Goal: Register for event/course

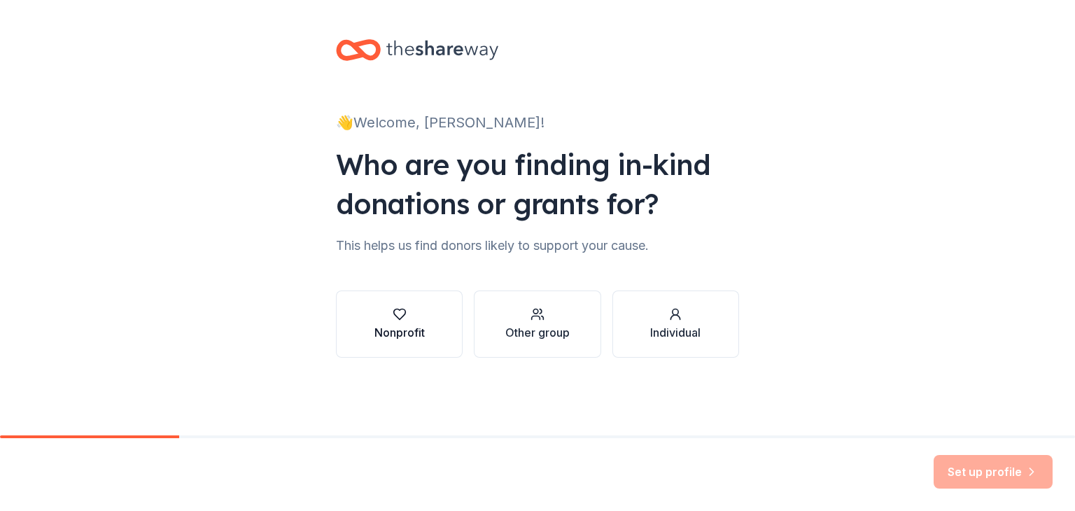
click at [401, 312] on icon "button" at bounding box center [399, 314] width 14 height 14
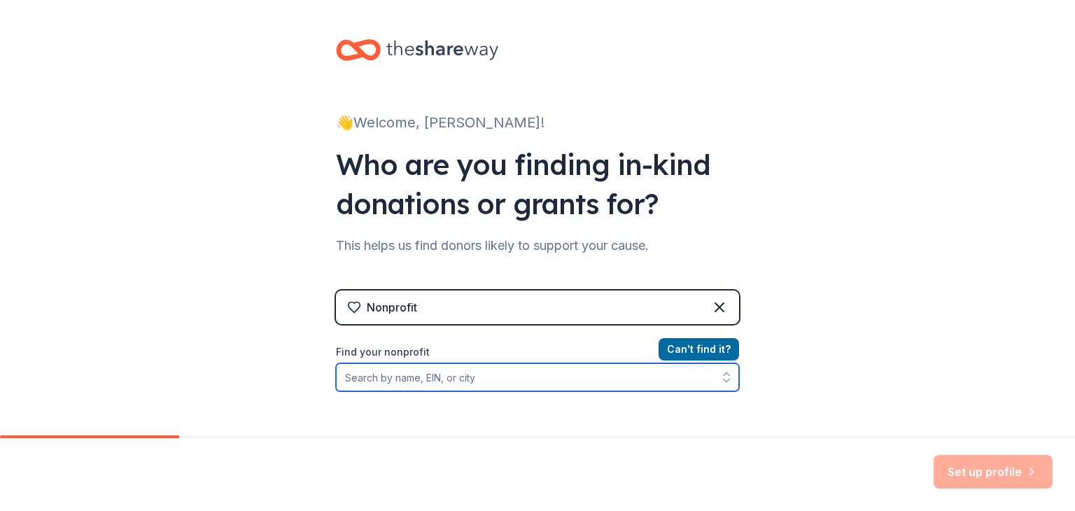
click at [729, 380] on icon "button" at bounding box center [726, 377] width 14 height 14
type input "f"
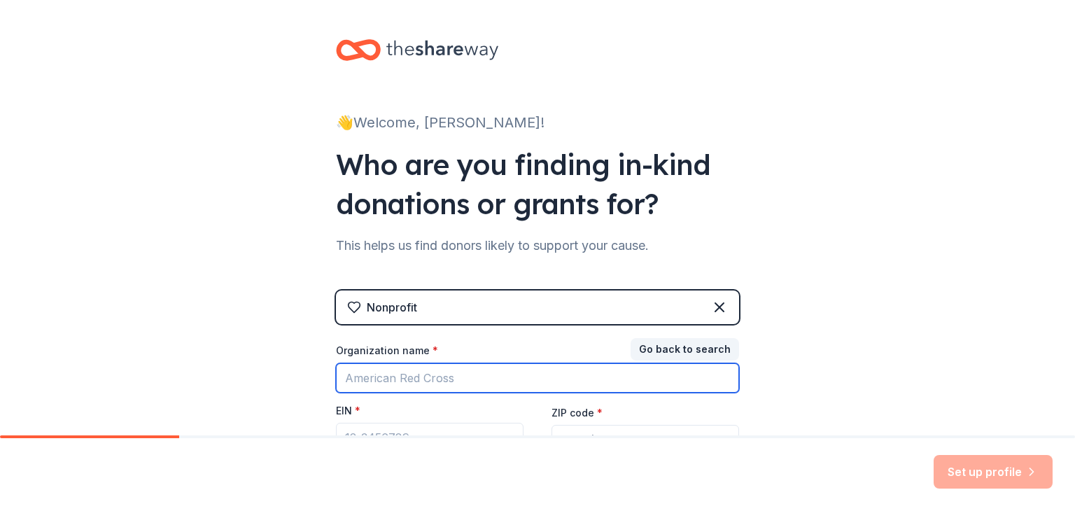
click at [532, 365] on input "Organization name *" at bounding box center [537, 377] width 403 height 29
type input "Branded Fitness"
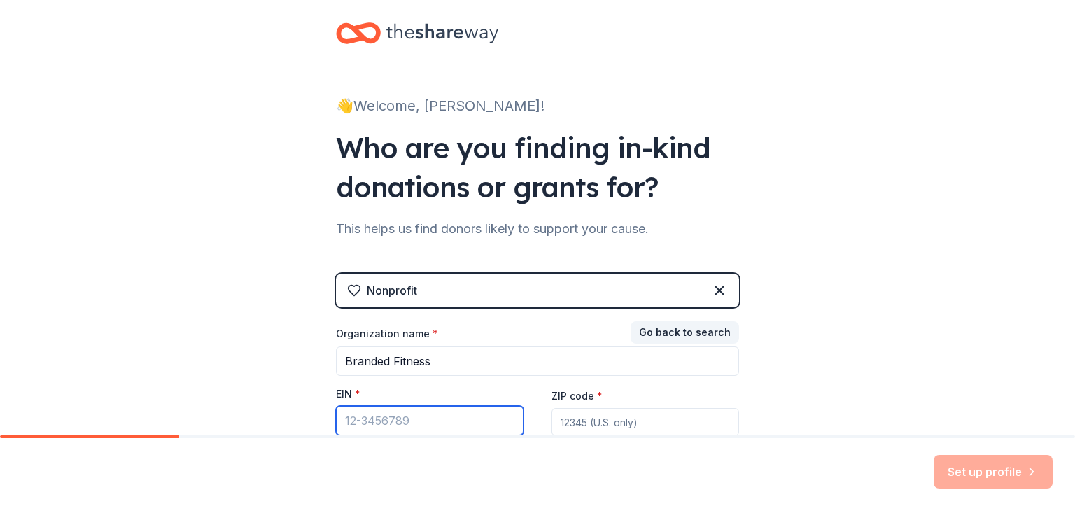
scroll to position [141, 0]
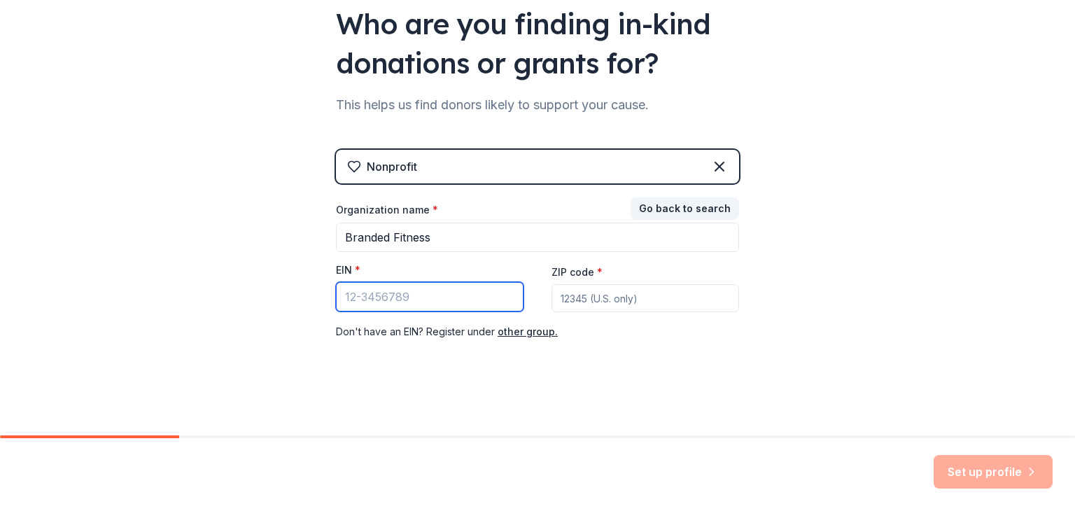
click at [443, 292] on input "EIN *" at bounding box center [429, 296] width 187 height 29
paste input "[US_EMPLOYER_IDENTIFICATION_NUMBER]"
type input "[US_EMPLOYER_IDENTIFICATION_NUMBER]"
click at [630, 299] on input "ZIP code *" at bounding box center [644, 298] width 187 height 28
type input "89123"
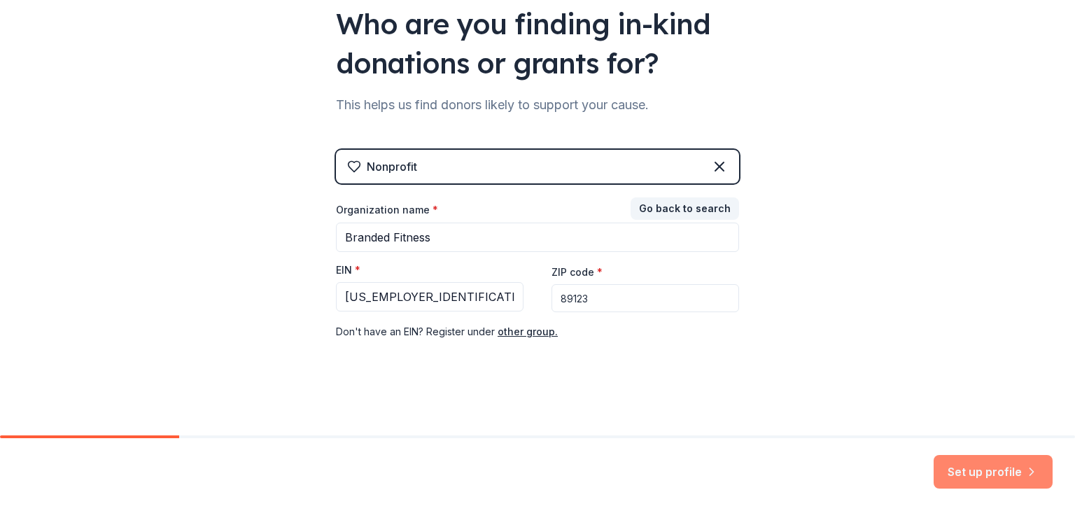
click at [967, 468] on button "Set up profile" at bounding box center [992, 472] width 119 height 34
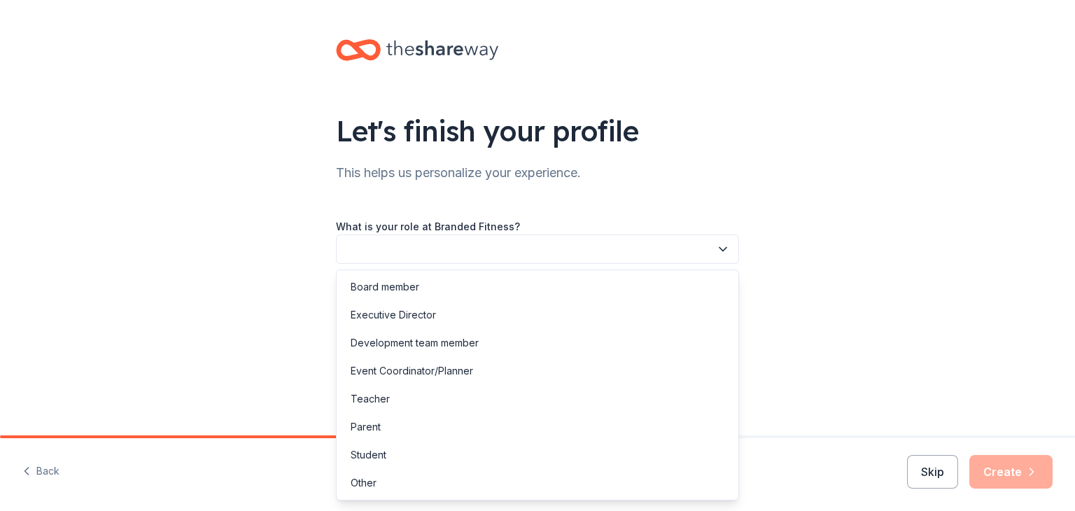
click at [722, 250] on icon "button" at bounding box center [722, 249] width 7 height 3
click at [423, 283] on div "Board member" at bounding box center [537, 287] width 396 height 28
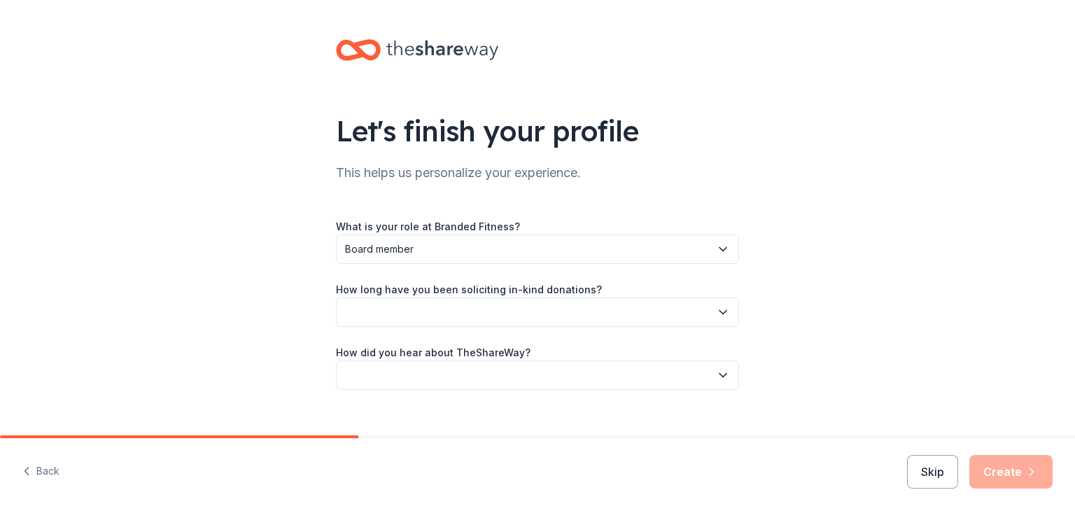
click at [446, 310] on button "button" at bounding box center [537, 311] width 403 height 29
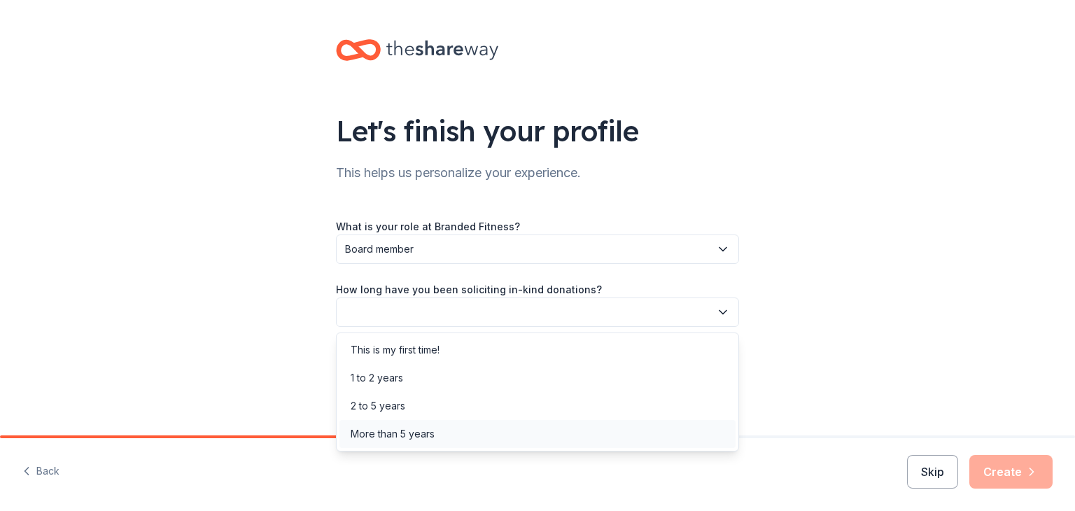
click at [378, 432] on div "More than 5 years" at bounding box center [393, 433] width 84 height 17
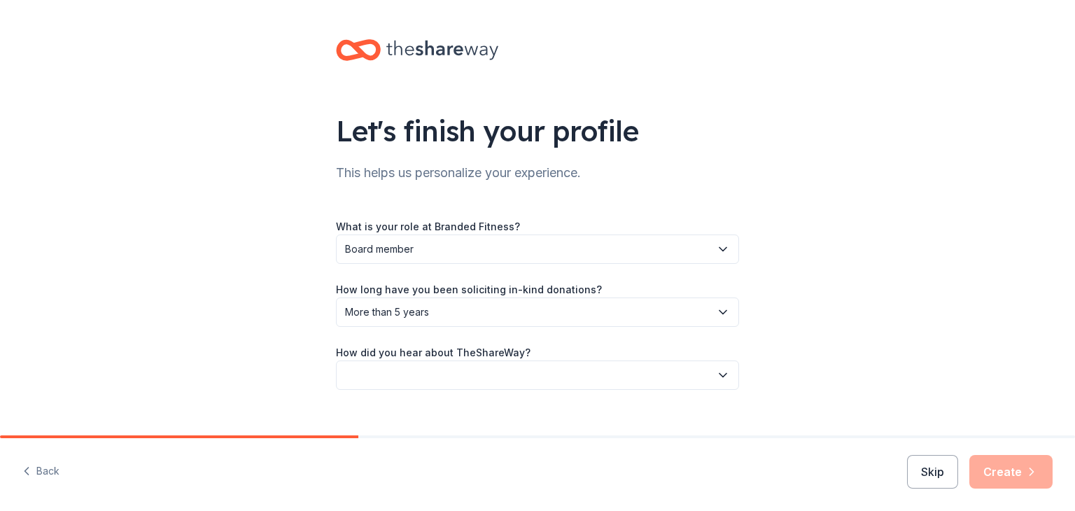
click at [575, 370] on button "button" at bounding box center [537, 374] width 403 height 29
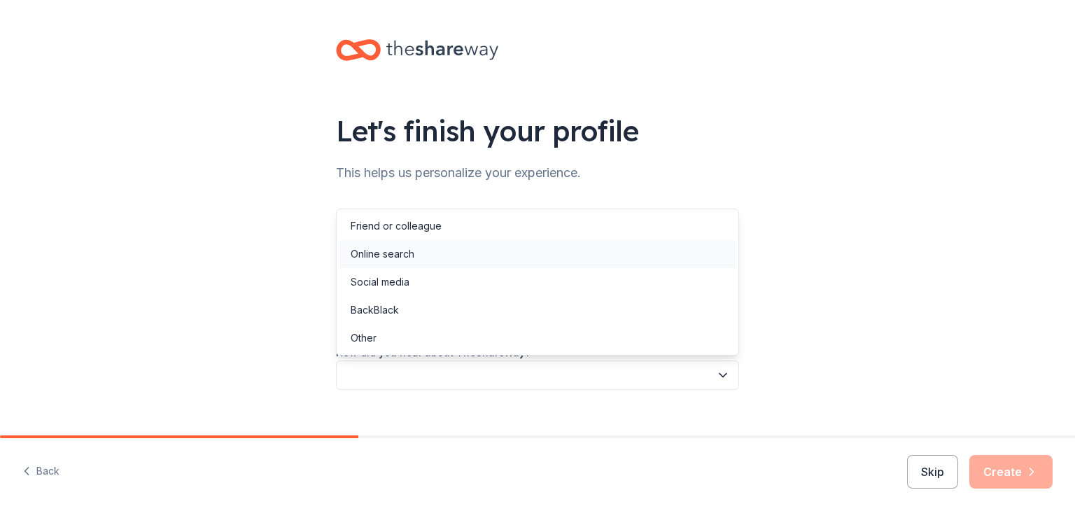
click at [406, 254] on div "Online search" at bounding box center [383, 254] width 64 height 17
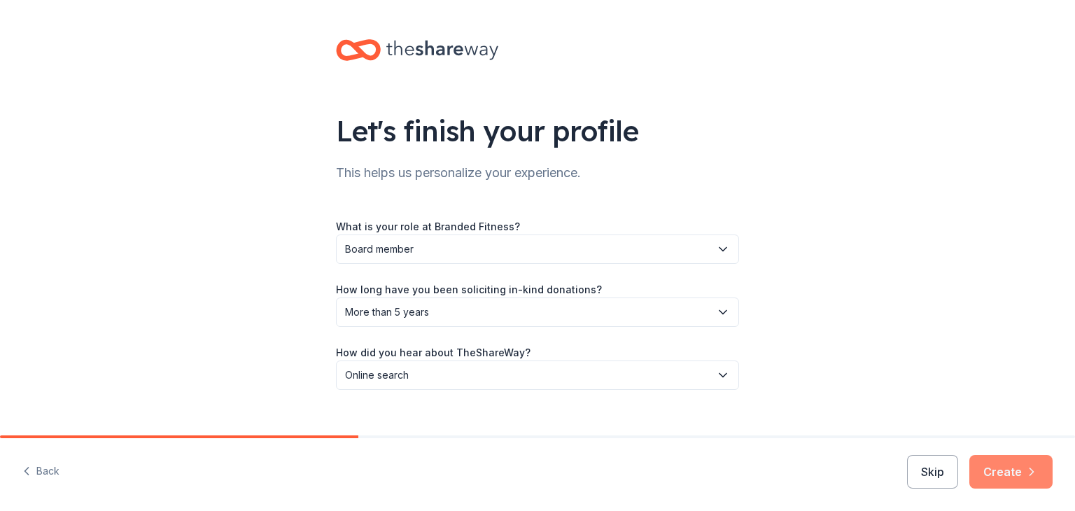
click at [1014, 471] on button "Create" at bounding box center [1010, 472] width 83 height 34
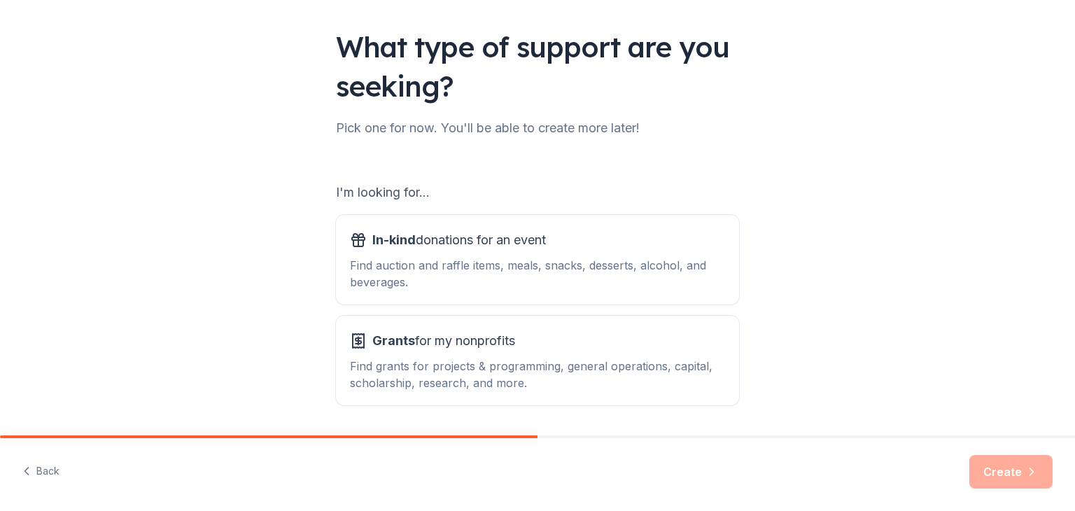
scroll to position [129, 0]
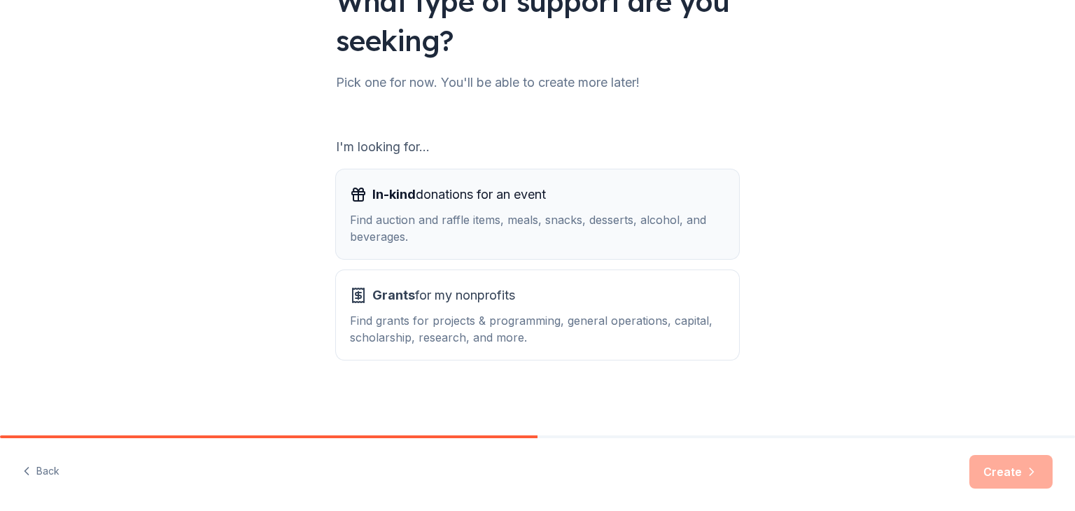
click at [388, 215] on div "Find auction and raffle items, meals, snacks, desserts, alcohol, and beverages." at bounding box center [537, 228] width 375 height 34
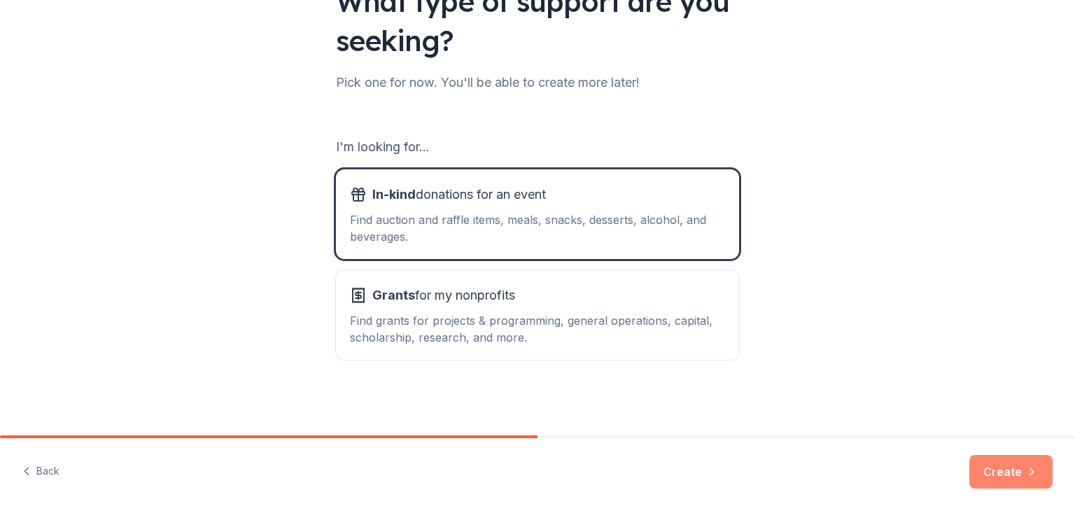
click at [1018, 469] on button "Create" at bounding box center [1010, 472] width 83 height 34
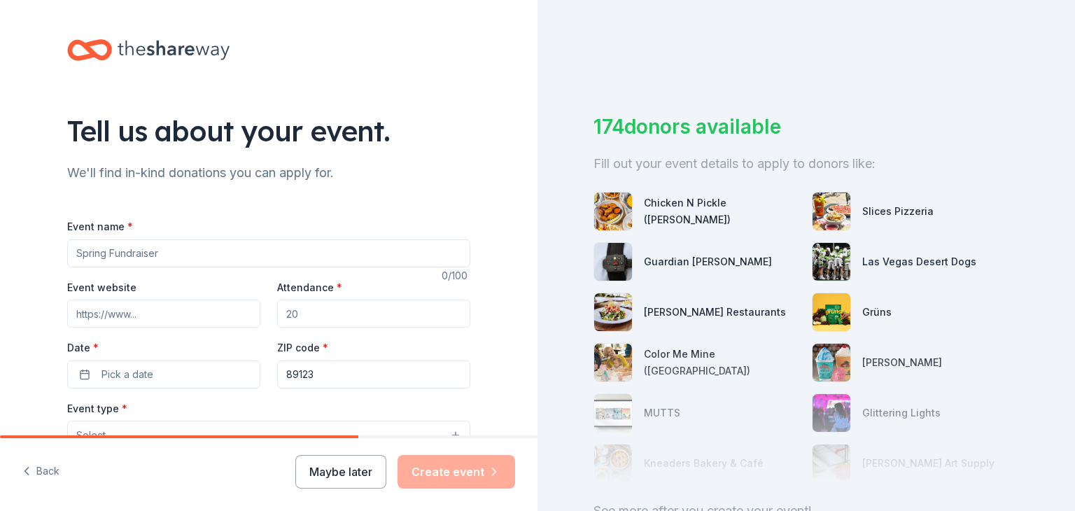
drag, startPoint x: 173, startPoint y: 255, endPoint x: 124, endPoint y: 252, distance: 49.1
click at [124, 252] on input "Event name *" at bounding box center [268, 253] width 403 height 28
type input "f"
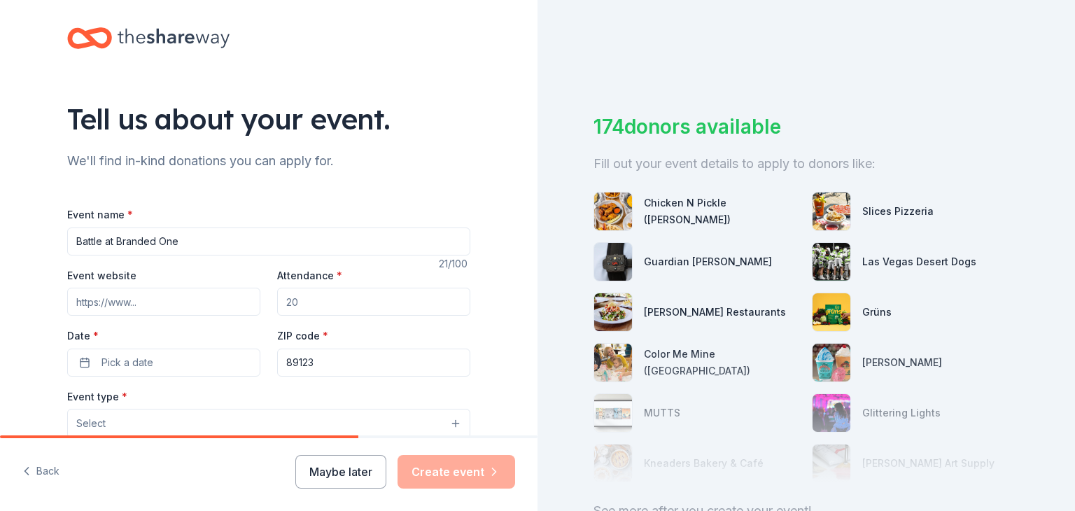
scroll to position [14, 0]
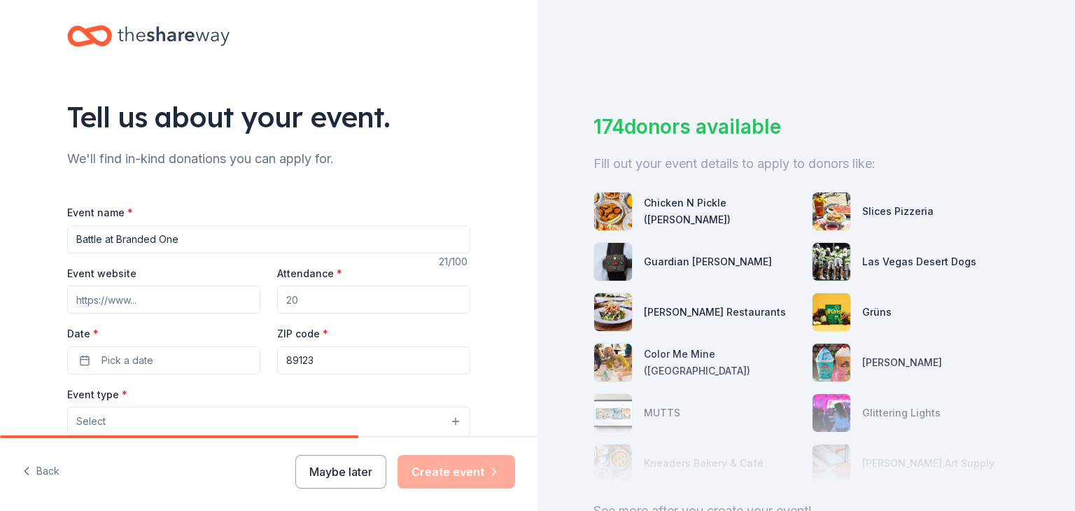
type input "Battle at Branded One"
click at [155, 299] on input "Event website" at bounding box center [163, 299] width 193 height 28
paste input "[URL][DOMAIN_NAME]"
type input "[URL][DOMAIN_NAME]"
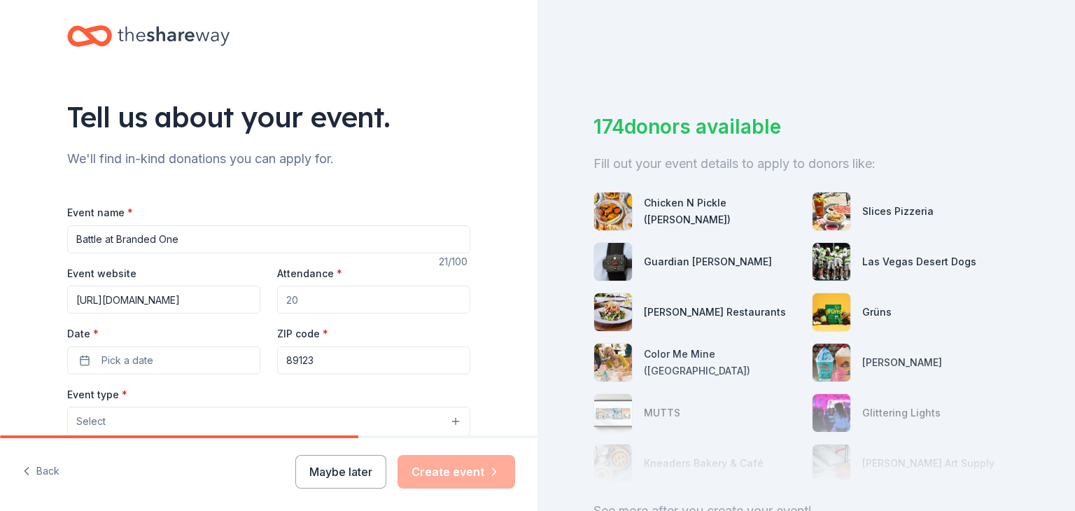
scroll to position [0, 0]
click at [319, 304] on input "Attendance *" at bounding box center [373, 299] width 193 height 28
type input "400"
click at [155, 365] on button "Pick a date" at bounding box center [163, 360] width 193 height 28
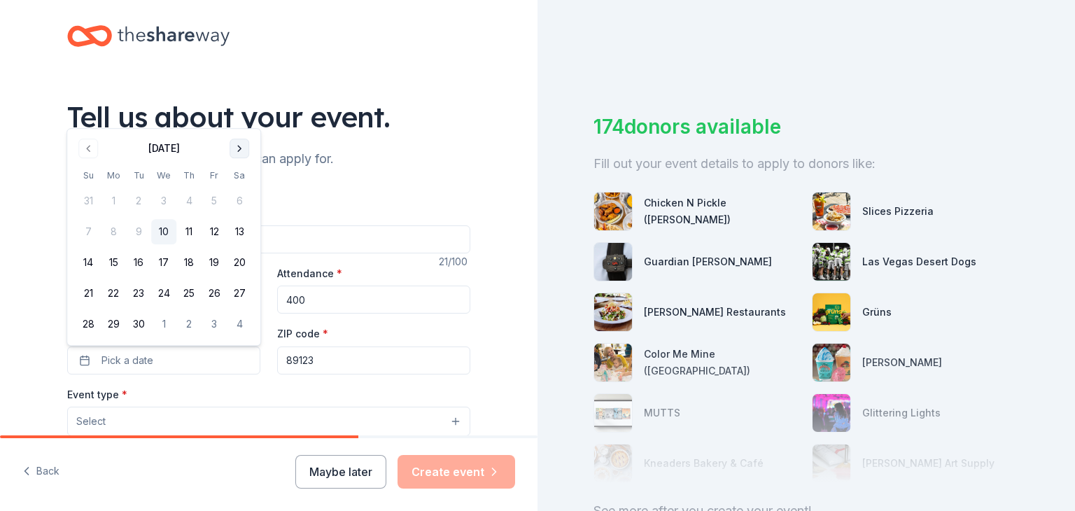
click at [239, 151] on button "Go to next month" at bounding box center [239, 149] width 20 height 20
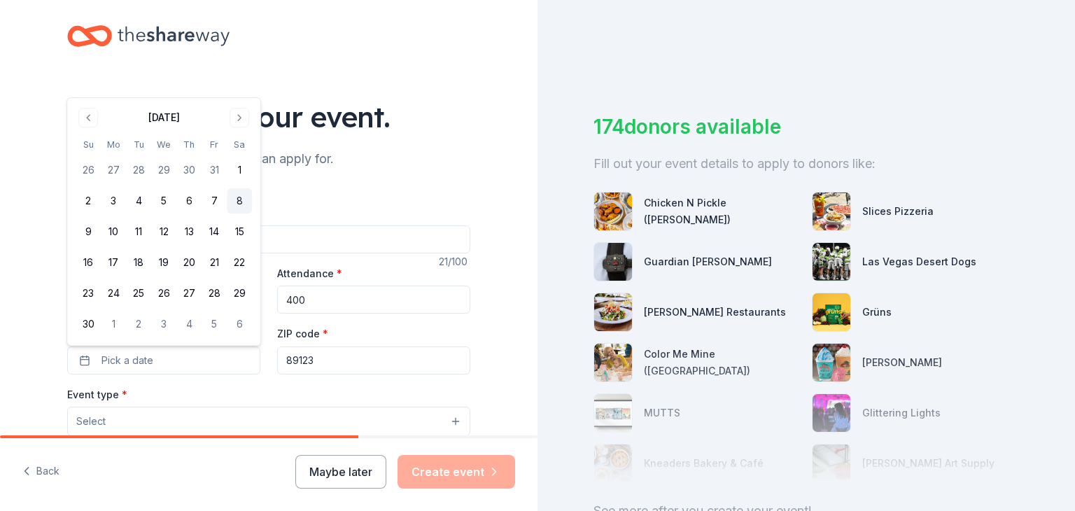
click at [239, 206] on button "8" at bounding box center [239, 200] width 25 height 25
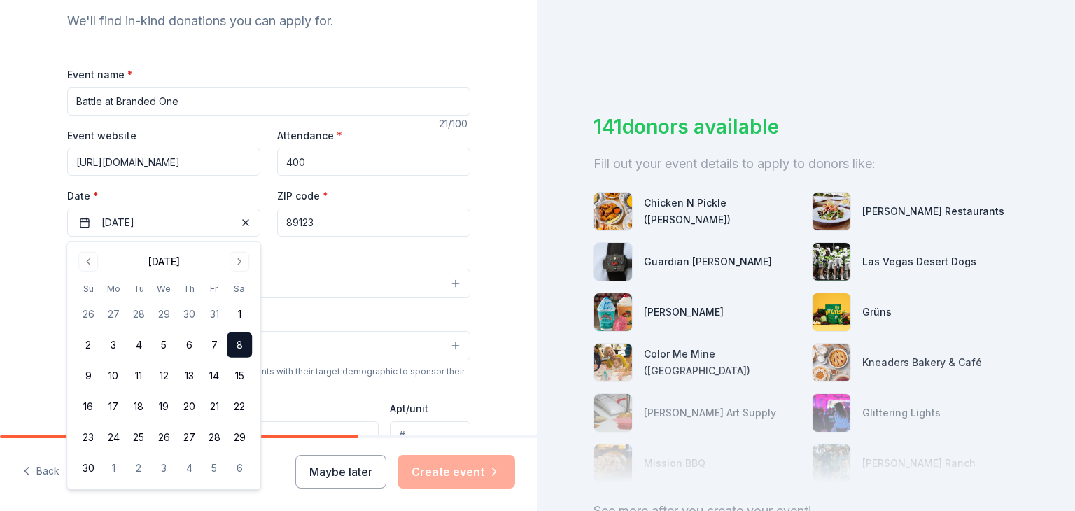
scroll to position [153, 0]
click at [526, 232] on div "Tell us about your event. We'll find in-kind donations you can apply for. Event…" at bounding box center [268, 312] width 537 height 931
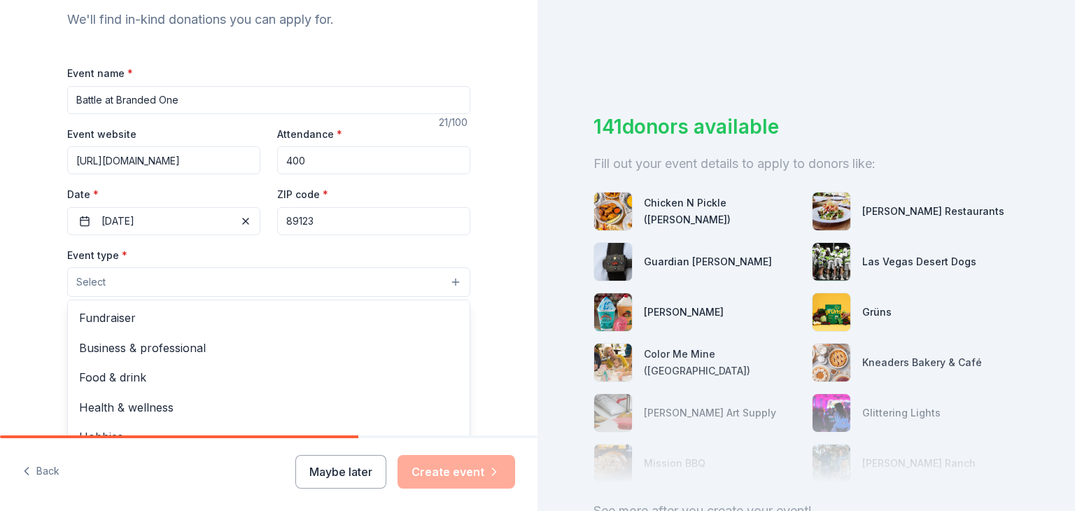
click at [133, 286] on button "Select" at bounding box center [268, 281] width 403 height 29
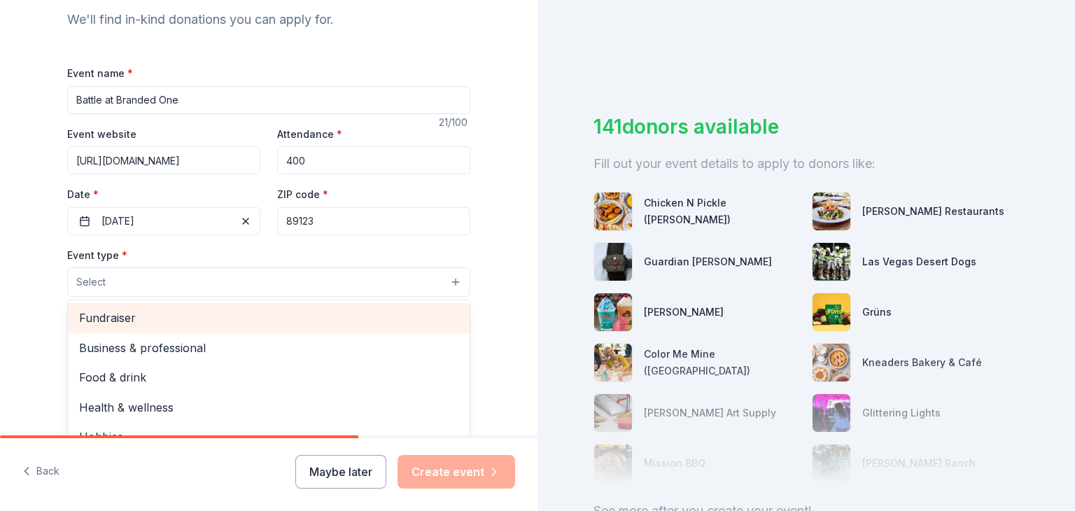
click at [129, 319] on span "Fundraiser" at bounding box center [268, 318] width 379 height 18
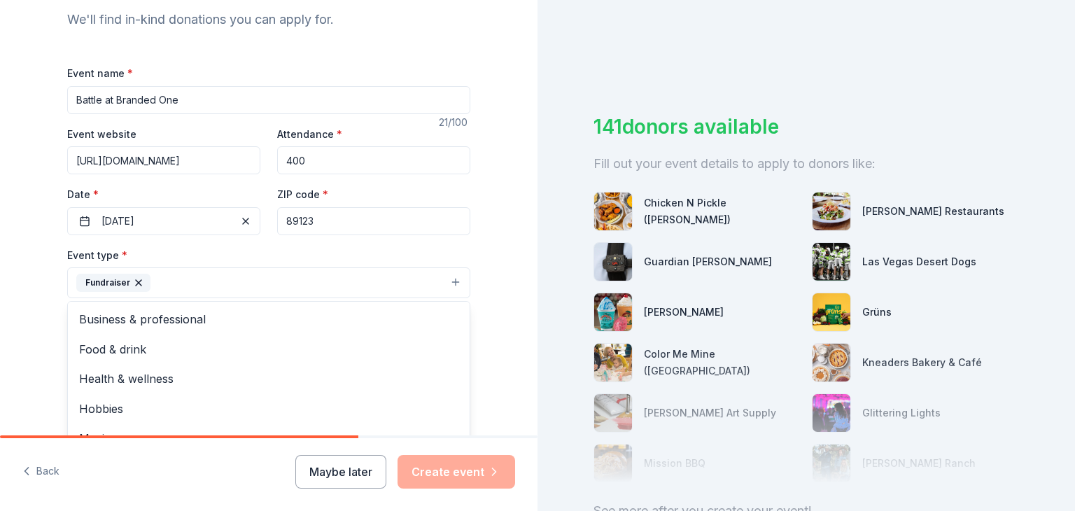
click at [507, 317] on div "Tell us about your event. We'll find in-kind donations you can apply for. Event…" at bounding box center [268, 313] width 537 height 933
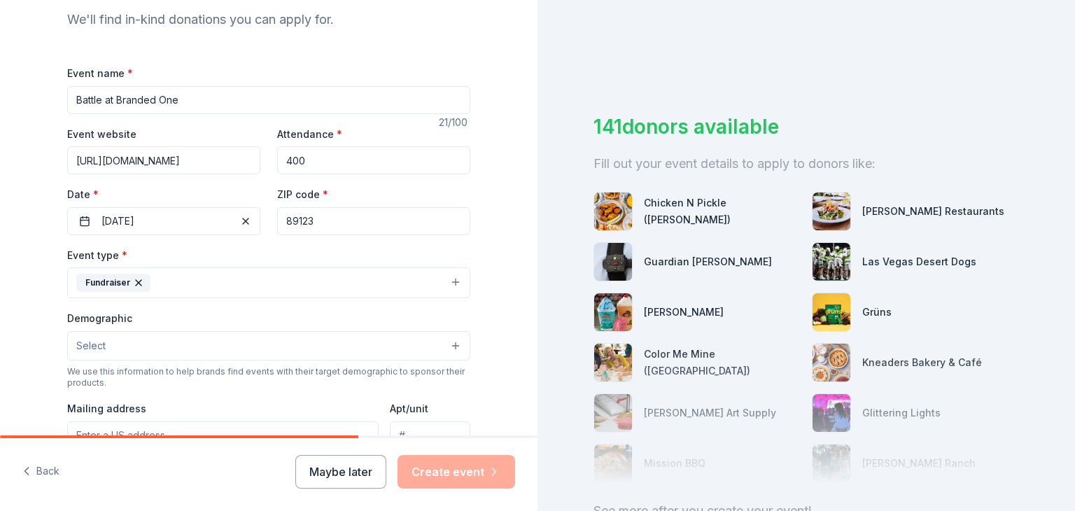
click at [455, 350] on button "Select" at bounding box center [268, 345] width 403 height 29
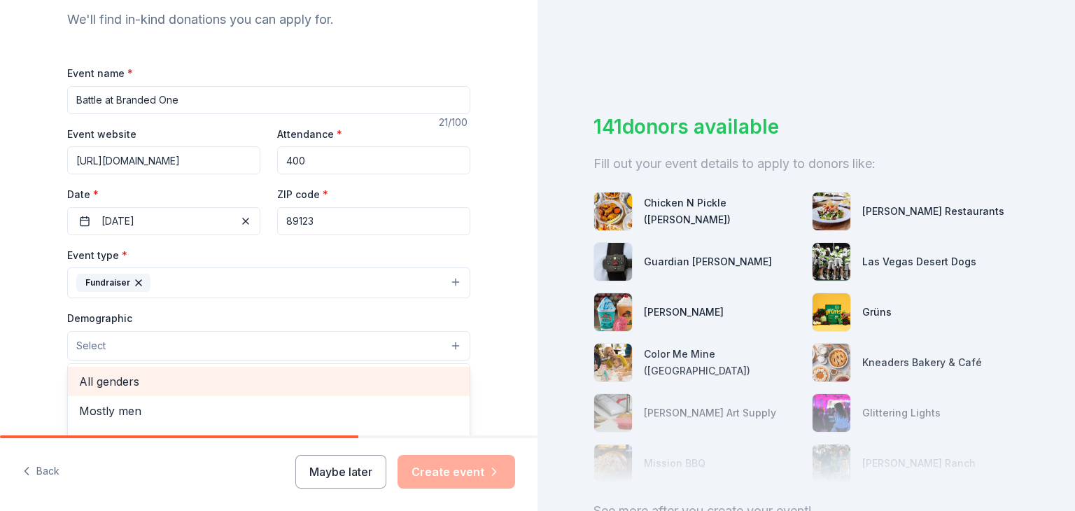
click at [250, 378] on span "All genders" at bounding box center [268, 381] width 379 height 18
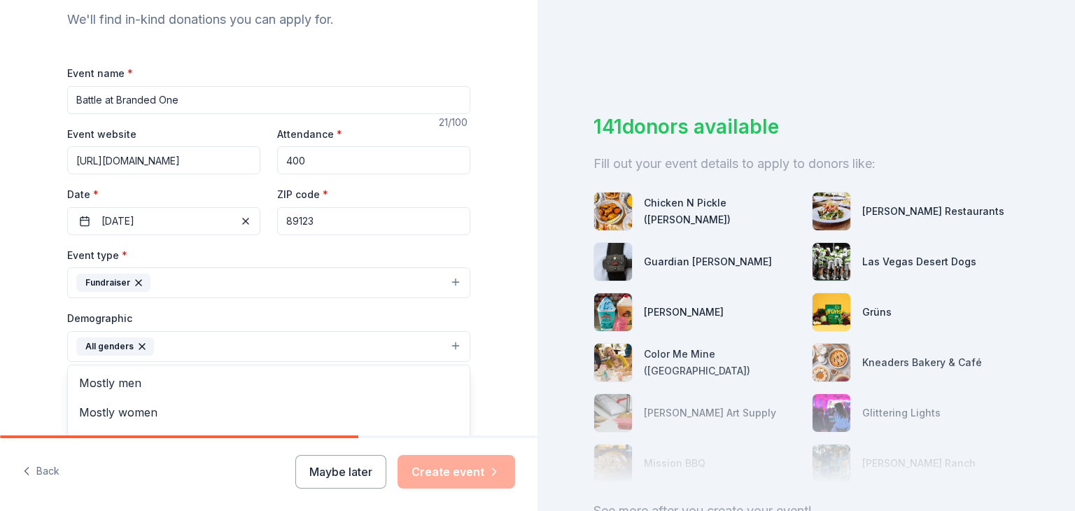
click at [494, 341] on div "Tell us about your event. We'll find in-kind donations you can apply for. Event…" at bounding box center [268, 314] width 537 height 934
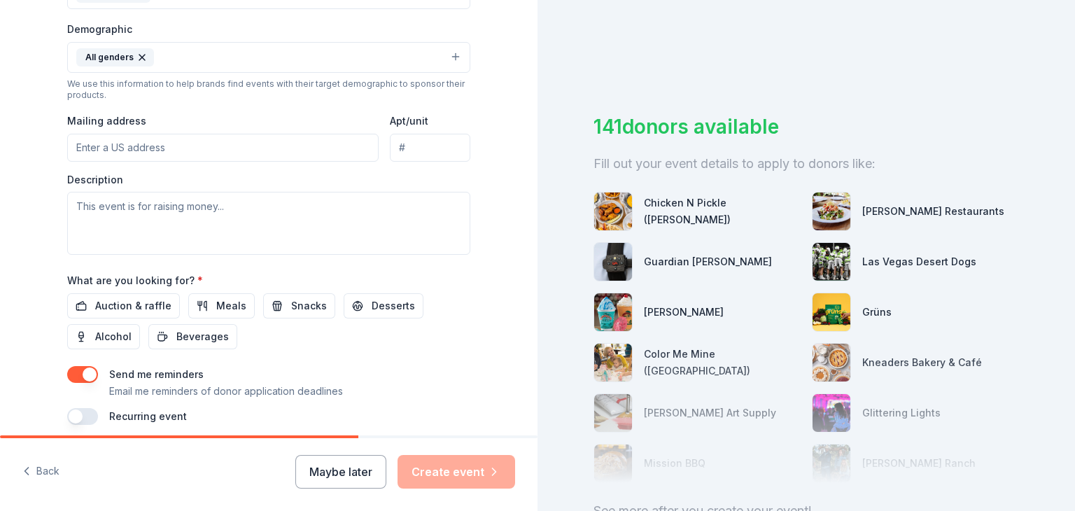
scroll to position [444, 0]
click at [199, 151] on input "Mailing address" at bounding box center [222, 146] width 311 height 28
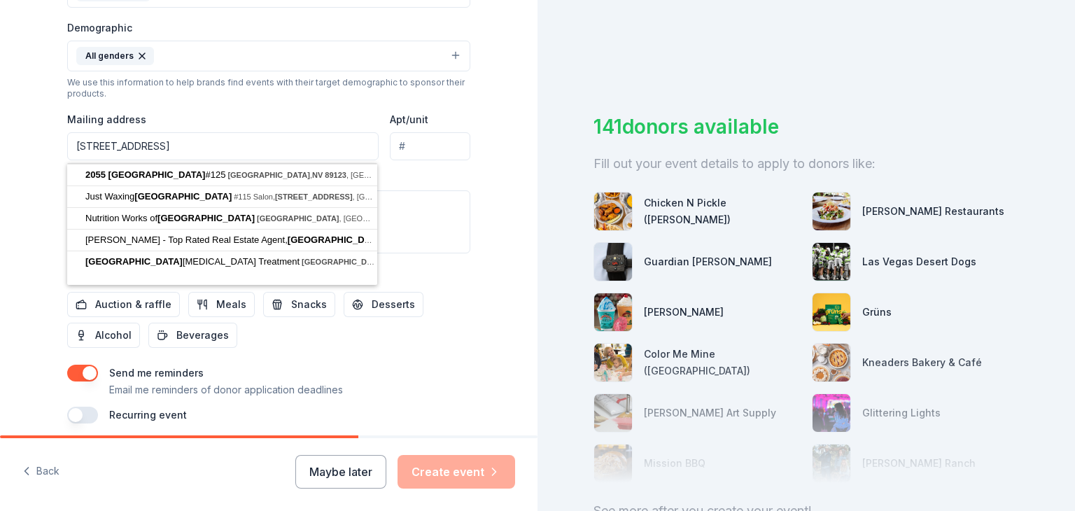
type input "[STREET_ADDRESS]"
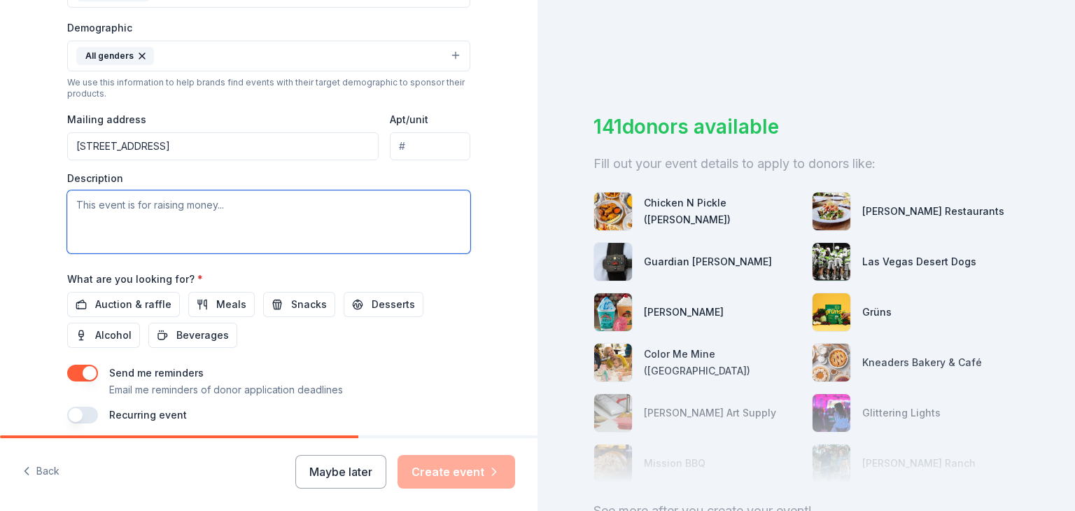
click at [155, 209] on textarea at bounding box center [268, 221] width 403 height 63
paste textarea "Loremip Dol SitamEtc ad e 212(s)(6) doeiusmod temp incididu utla etd magnaaliqu…"
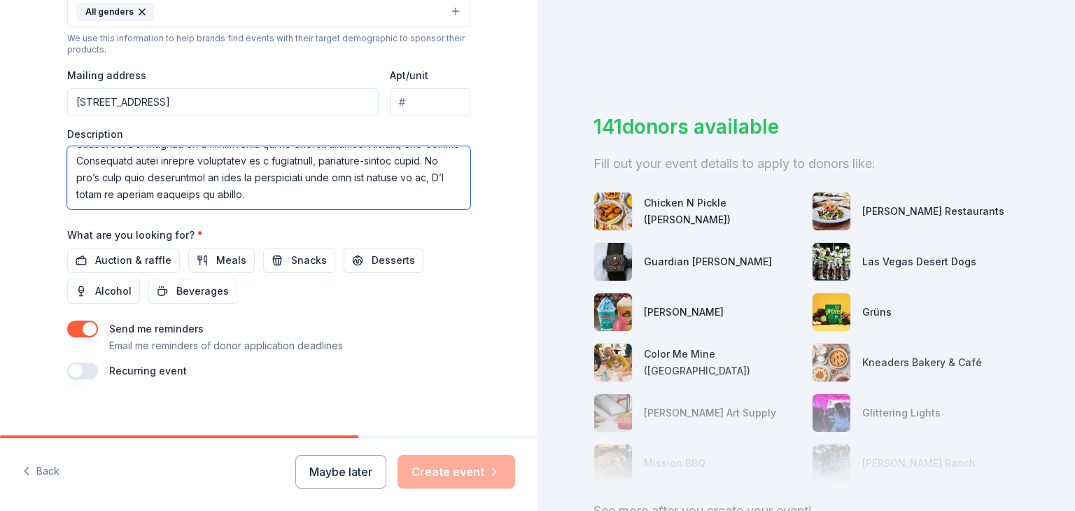
scroll to position [494, 0]
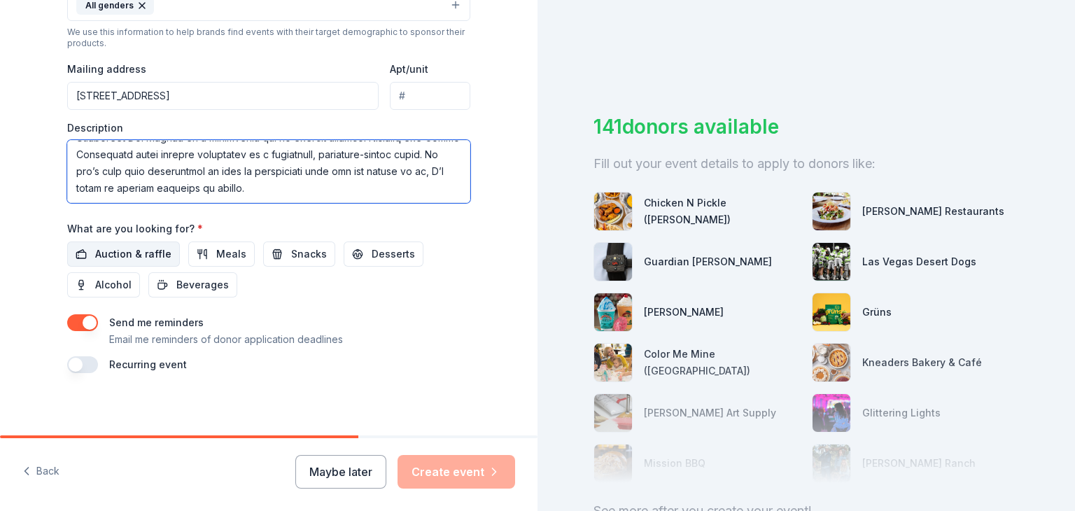
type textarea "Loremip Dol SitamEtc ad e 212(s)(6) doeiusmod temp incididu utla etd magnaaliqu…"
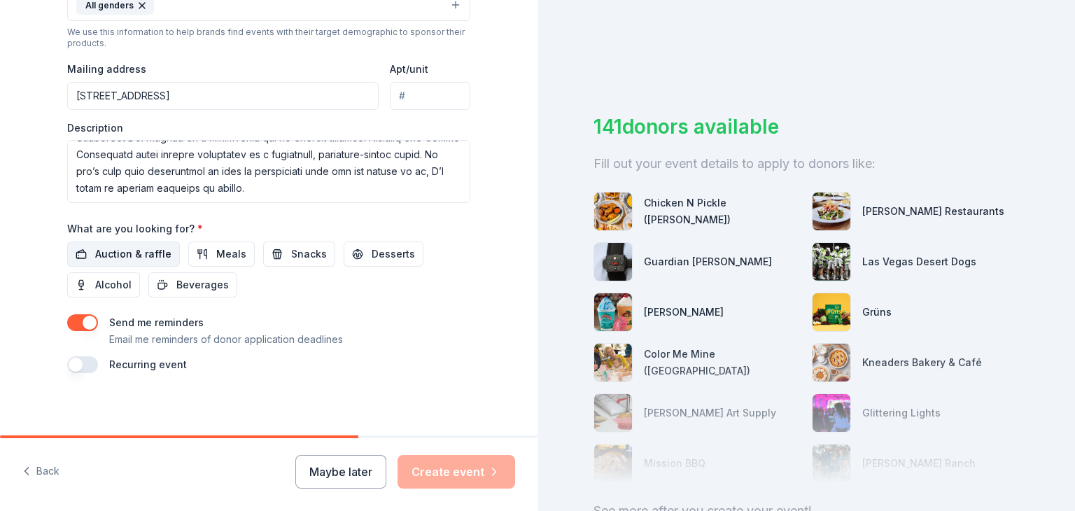
click at [148, 253] on span "Auction & raffle" at bounding box center [133, 254] width 76 height 17
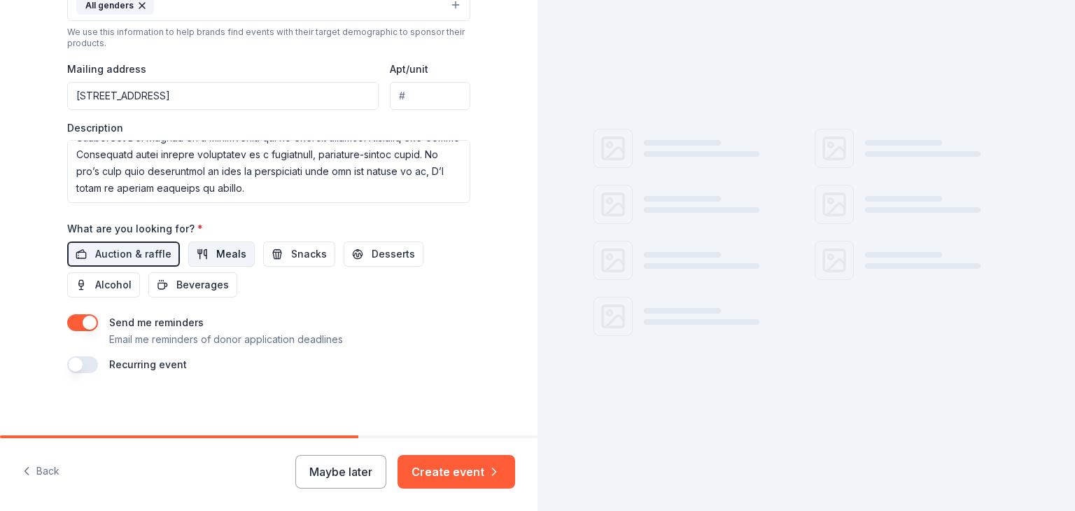
click at [204, 257] on button "Meals" at bounding box center [221, 253] width 66 height 25
click at [291, 258] on span "Snacks" at bounding box center [309, 254] width 36 height 17
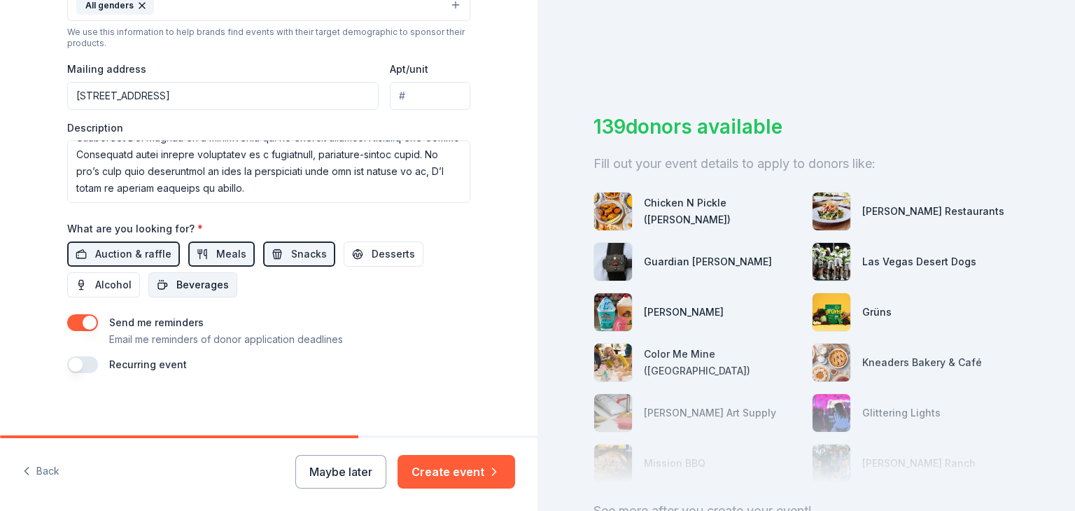
click at [183, 290] on span "Beverages" at bounding box center [202, 284] width 52 height 17
click at [385, 254] on span "Desserts" at bounding box center [392, 254] width 43 height 17
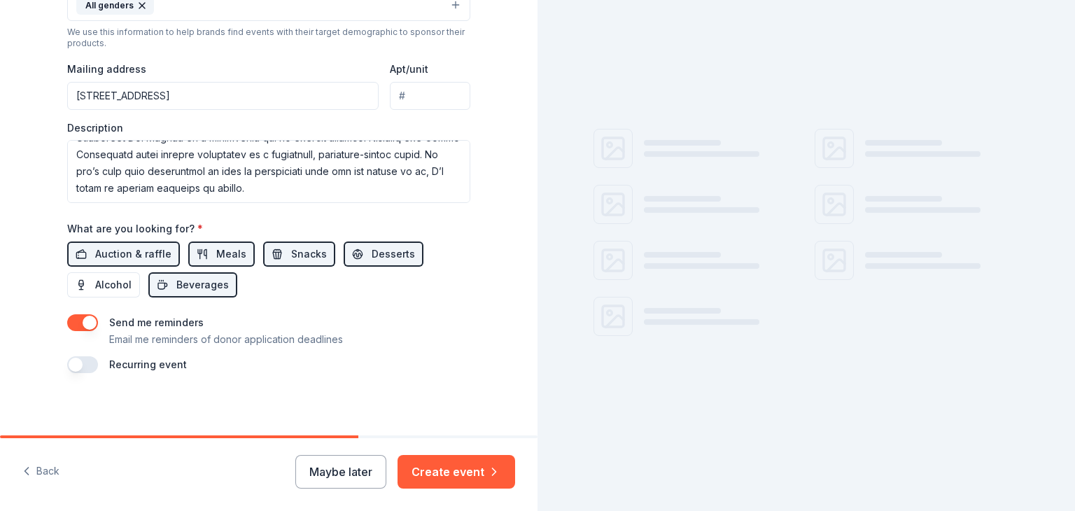
scroll to position [502, 0]
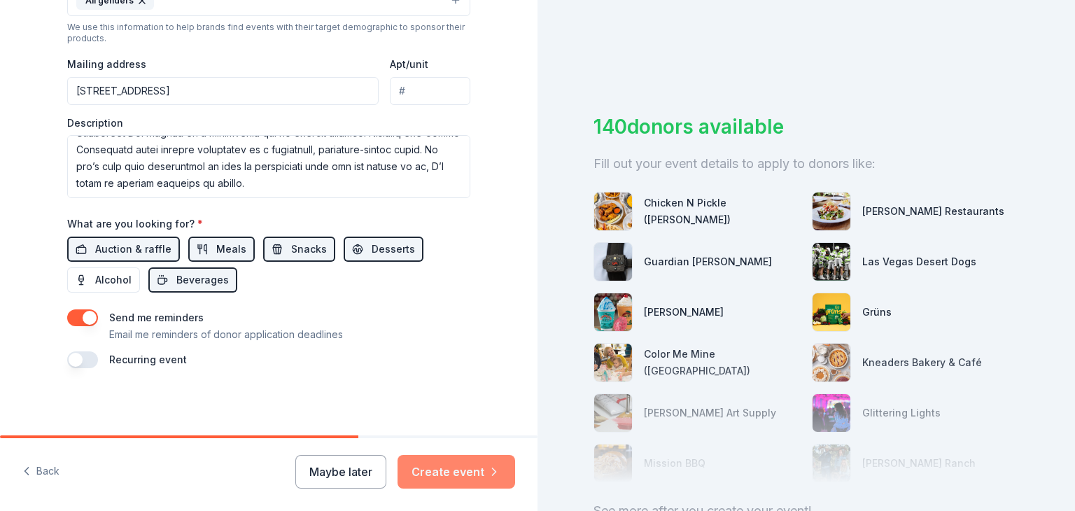
click at [441, 476] on button "Create event" at bounding box center [456, 472] width 118 height 34
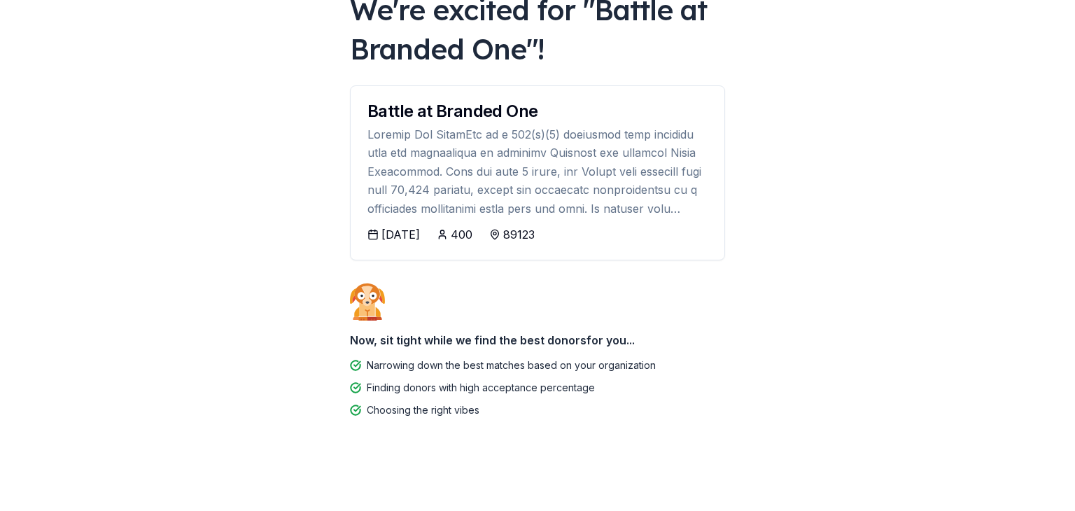
scroll to position [98, 0]
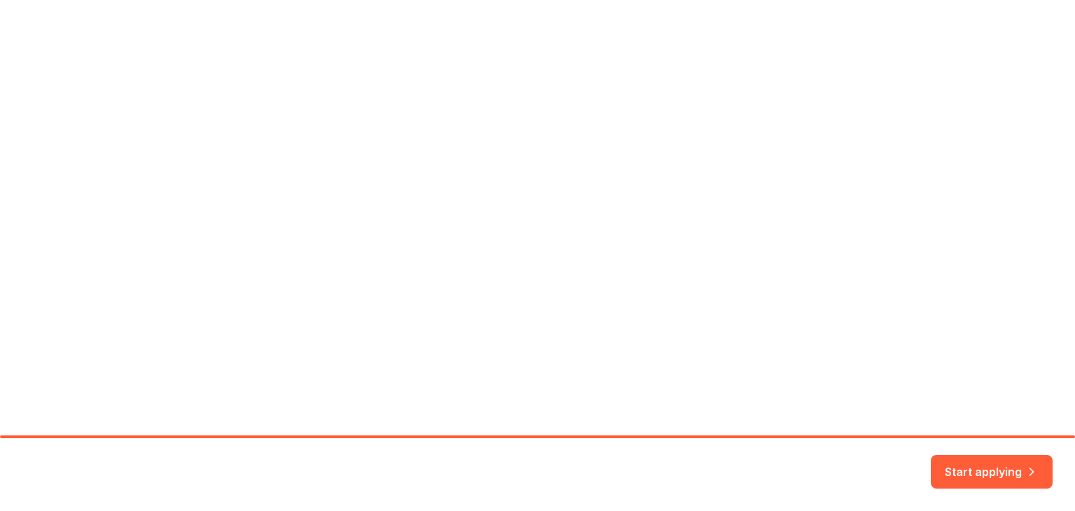
click at [372, 238] on div "There are another 135 donor matches that you can save and apply to." at bounding box center [537, 240] width 991 height 22
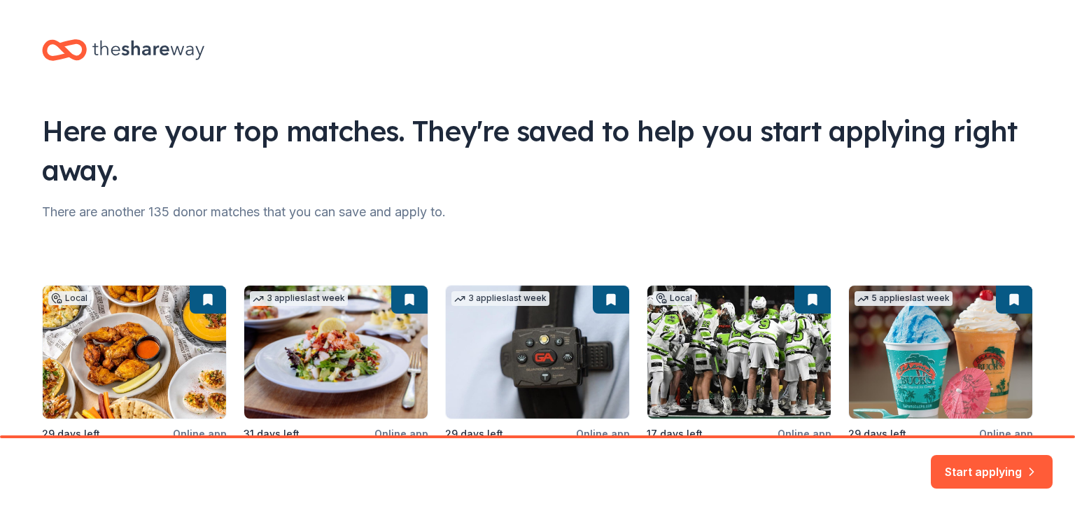
scroll to position [153, 0]
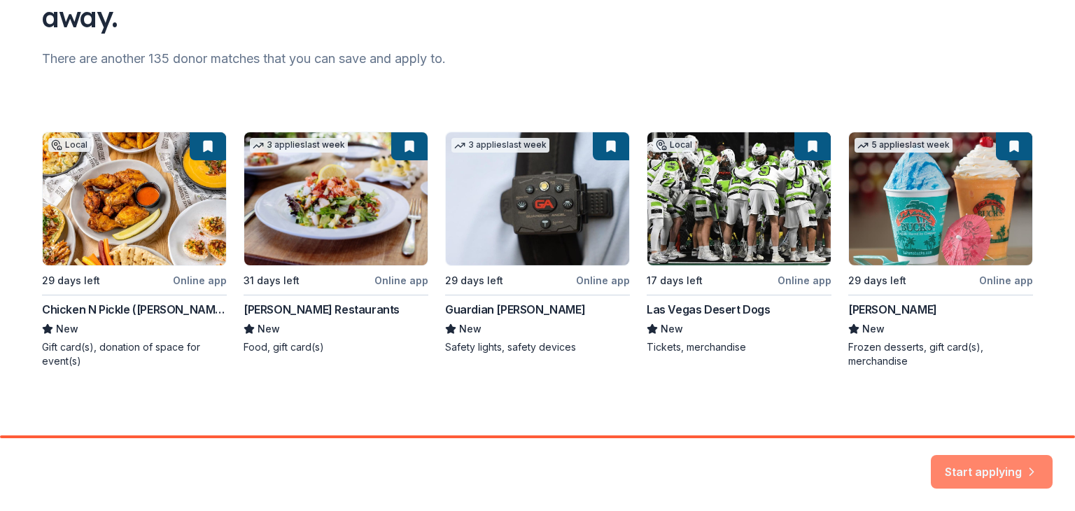
click at [979, 466] on button "Start applying" at bounding box center [991, 463] width 122 height 34
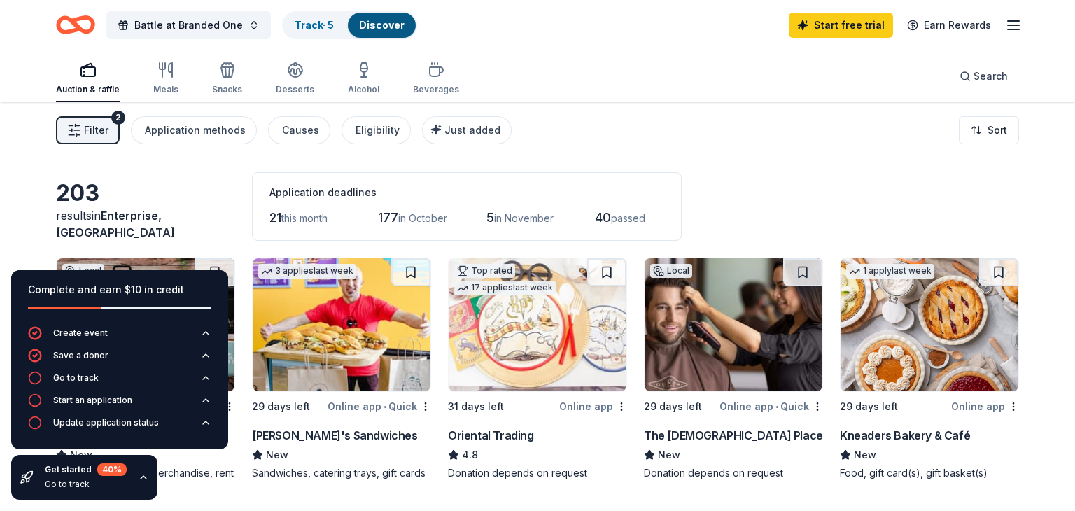
scroll to position [1, 0]
click at [310, 22] on link "Track · 5" at bounding box center [314, 25] width 39 height 12
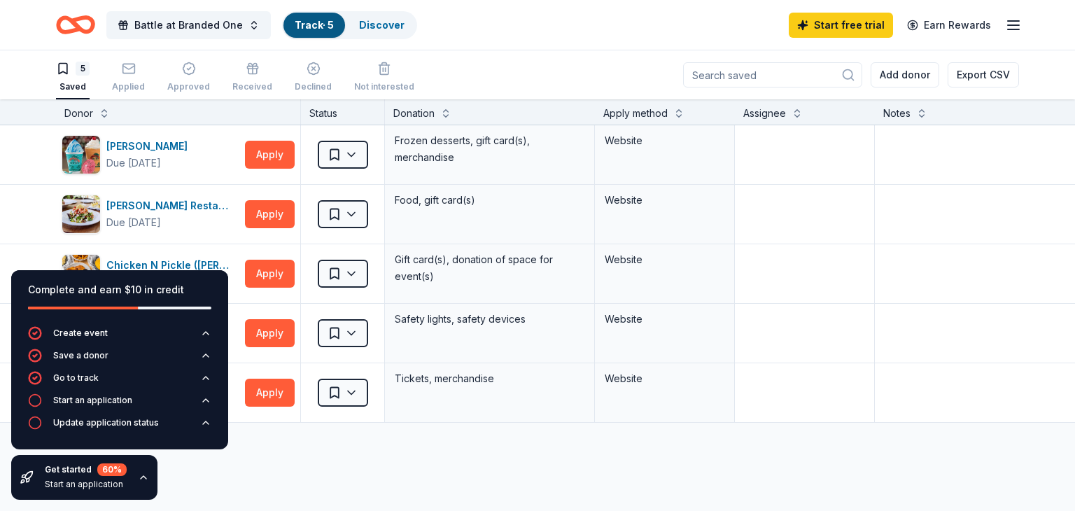
click at [1014, 25] on line "button" at bounding box center [1012, 25] width 11 height 0
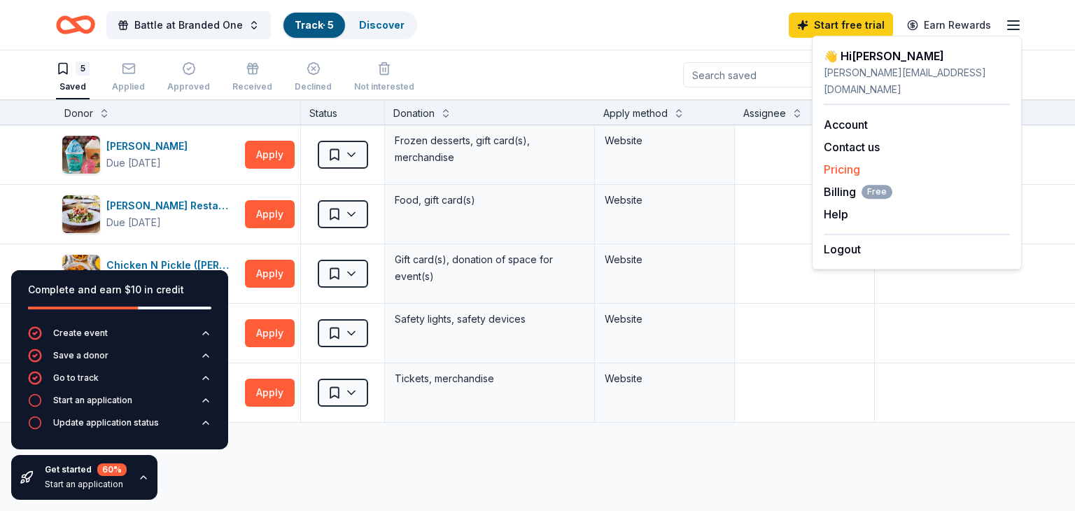
click at [835, 162] on link "Pricing" at bounding box center [841, 169] width 36 height 14
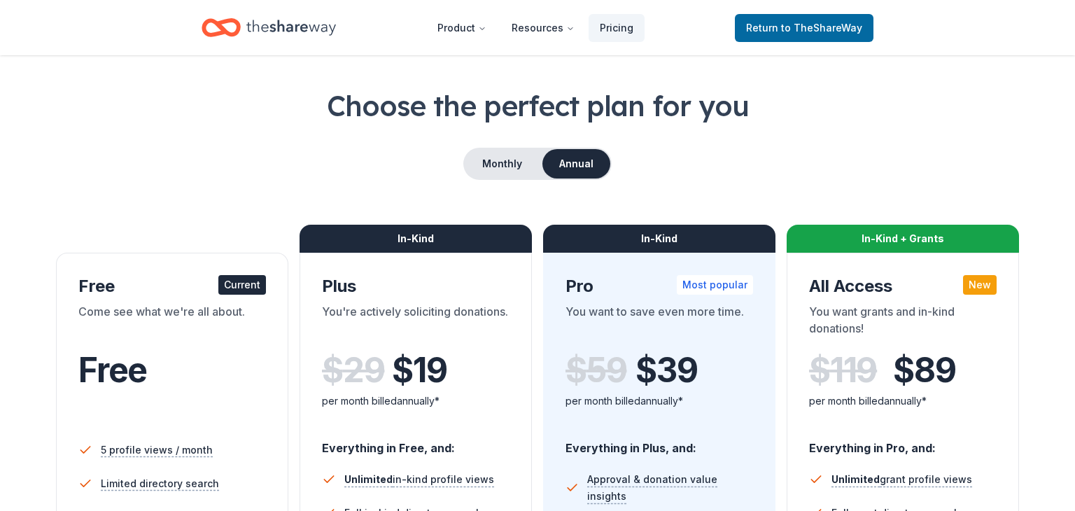
scroll to position [48, 0]
click at [500, 164] on button "Monthly" at bounding box center [502, 163] width 75 height 29
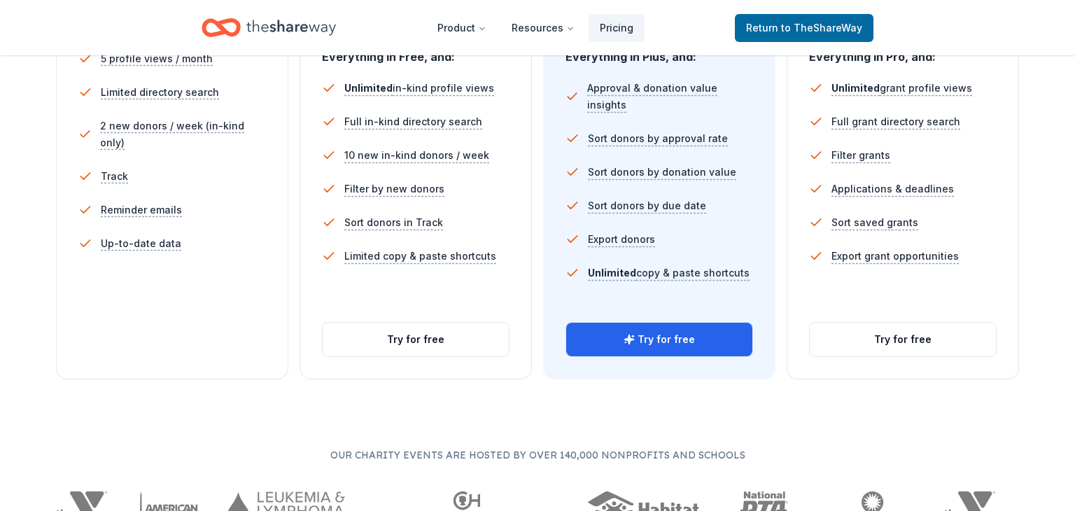
scroll to position [435, 0]
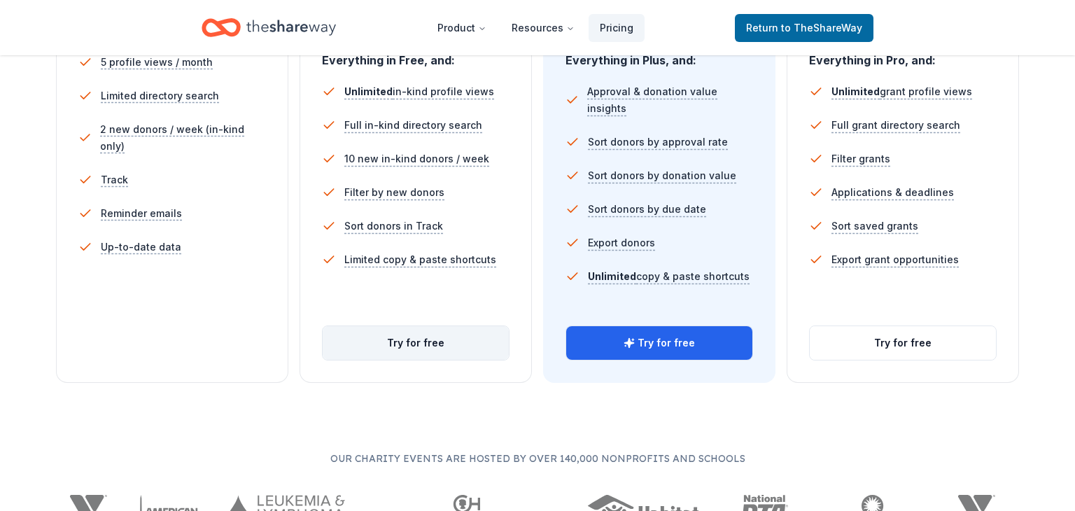
click at [426, 347] on button "Try for free" at bounding box center [416, 343] width 186 height 34
